Goal: Obtain resource: Obtain resource

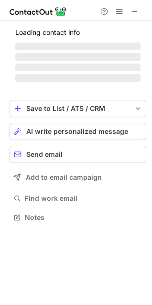
scroll to position [208, 152]
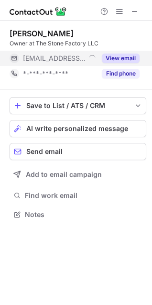
click at [114, 57] on button "View email" at bounding box center [121, 59] width 38 height 10
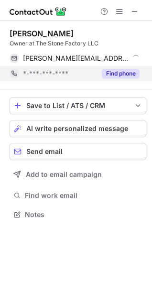
click at [121, 75] on button "Find phone" at bounding box center [121, 74] width 38 height 10
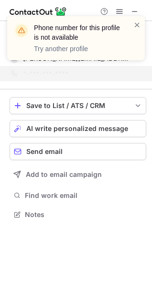
click at [134, 11] on div "Phone number for this profile is not available Try another profile" at bounding box center [76, 42] width 153 height 71
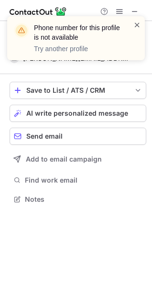
click at [137, 23] on span at bounding box center [137, 25] width 8 height 10
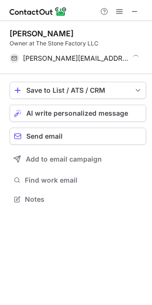
click at [132, 9] on div "Phone number for this profile is not available Try another profile" at bounding box center [76, 42] width 153 height 71
click at [136, 10] on div "Phone number for this profile is not available Try another profile" at bounding box center [76, 16] width 153 height 19
click at [136, 10] on span at bounding box center [135, 12] width 8 height 8
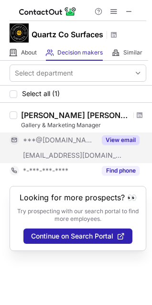
click at [112, 141] on button "View email" at bounding box center [121, 140] width 38 height 10
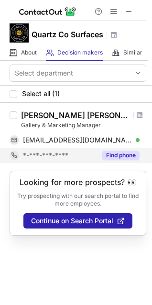
click at [120, 155] on button "Find phone" at bounding box center [121, 156] width 38 height 10
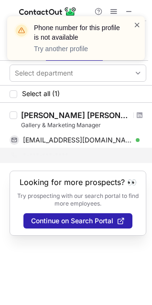
click at [136, 24] on span at bounding box center [137, 25] width 8 height 10
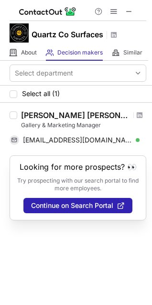
click at [132, 12] on div "Phone number for this profile is not available Try another profile" at bounding box center [76, 42] width 153 height 71
click at [131, 12] on span at bounding box center [129, 12] width 8 height 8
